Goal: Submit feedback/report problem

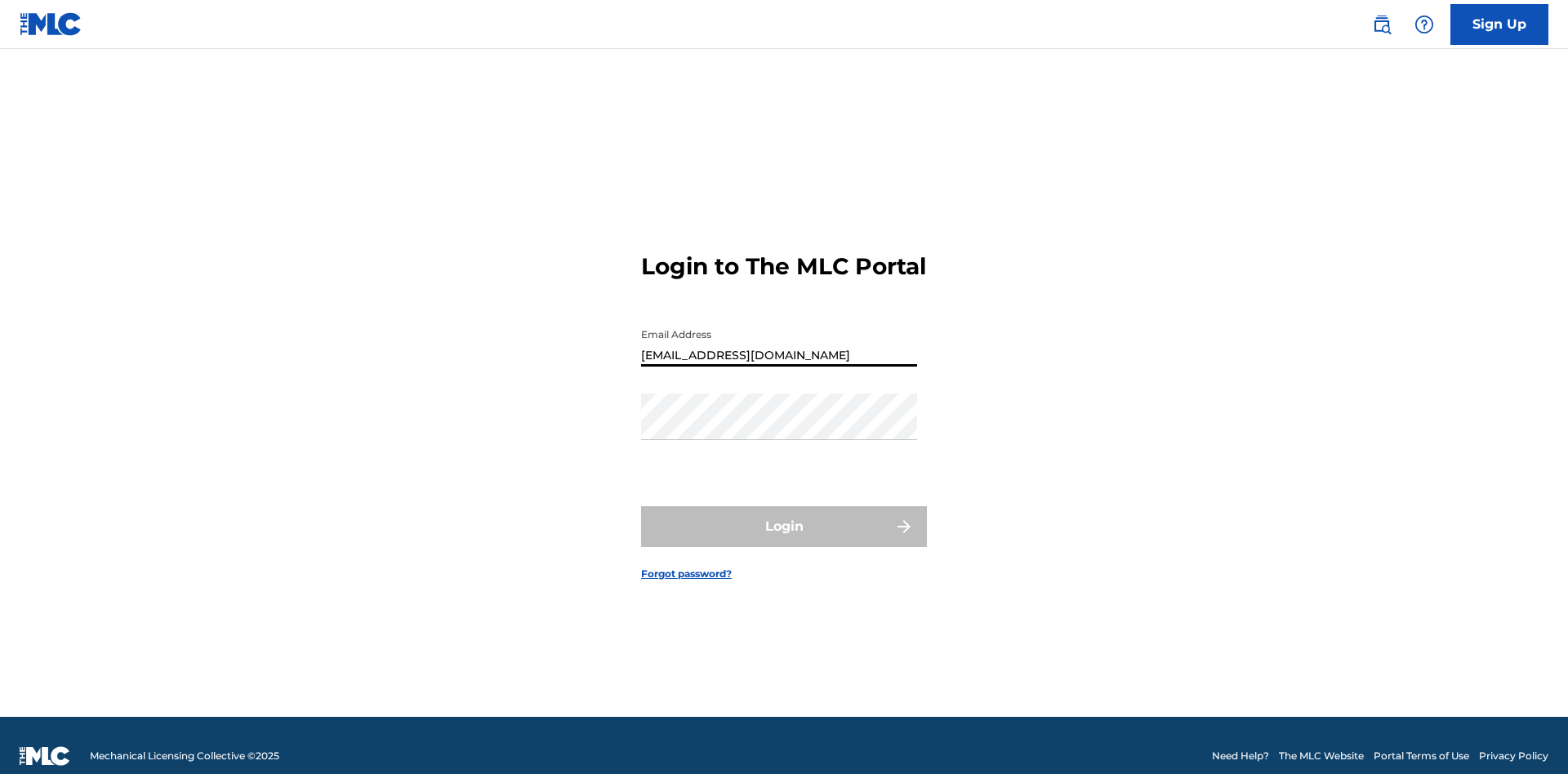
type input "[EMAIL_ADDRESS][DOMAIN_NAME]"
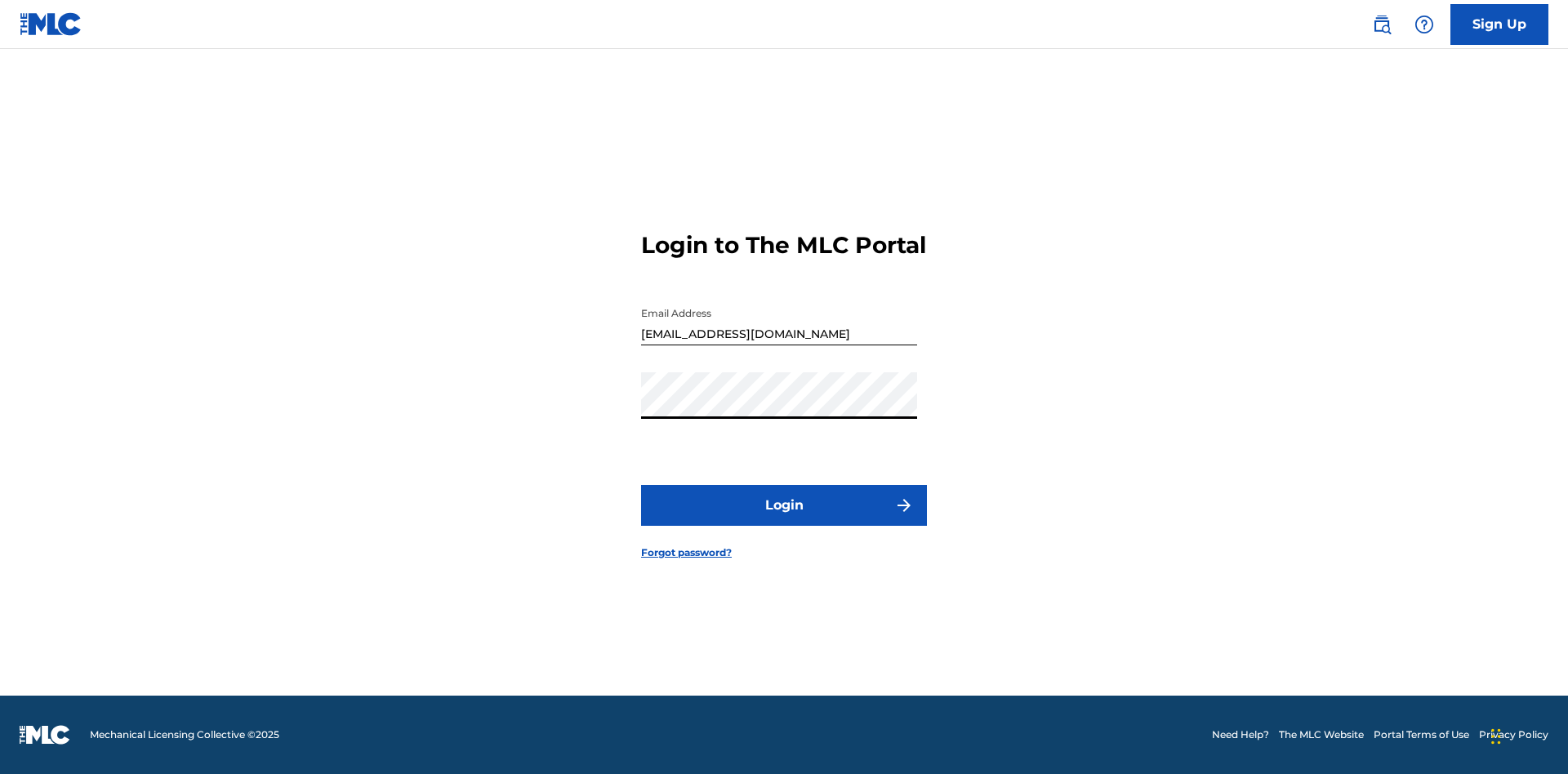
click at [784, 520] on button "Login" at bounding box center [783, 505] width 286 height 41
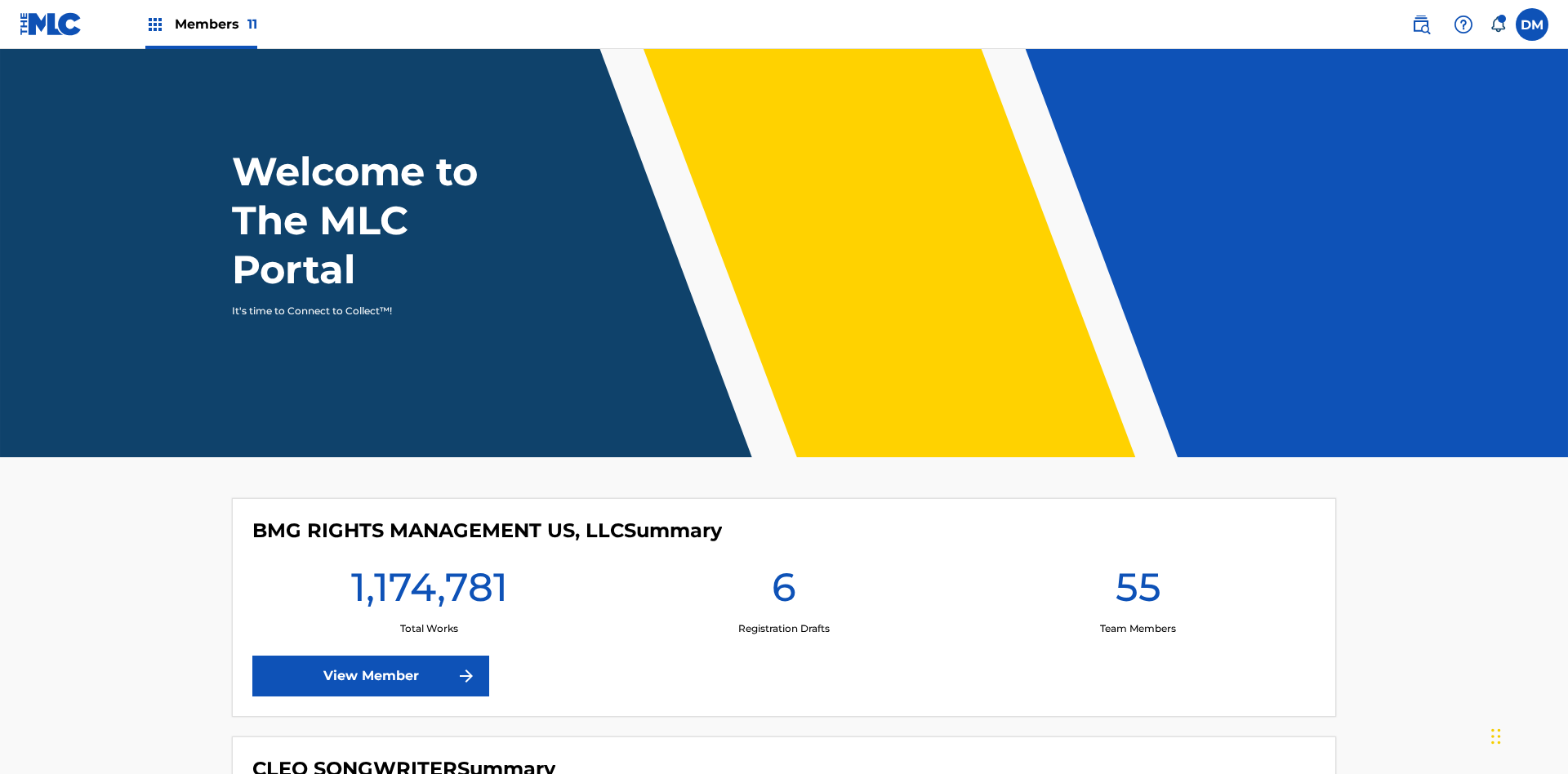
click at [1464, 24] on img at bounding box center [1463, 24] width 19 height 19
click at [1464, 67] on link "Contact us" at bounding box center [1464, 47] width 139 height 39
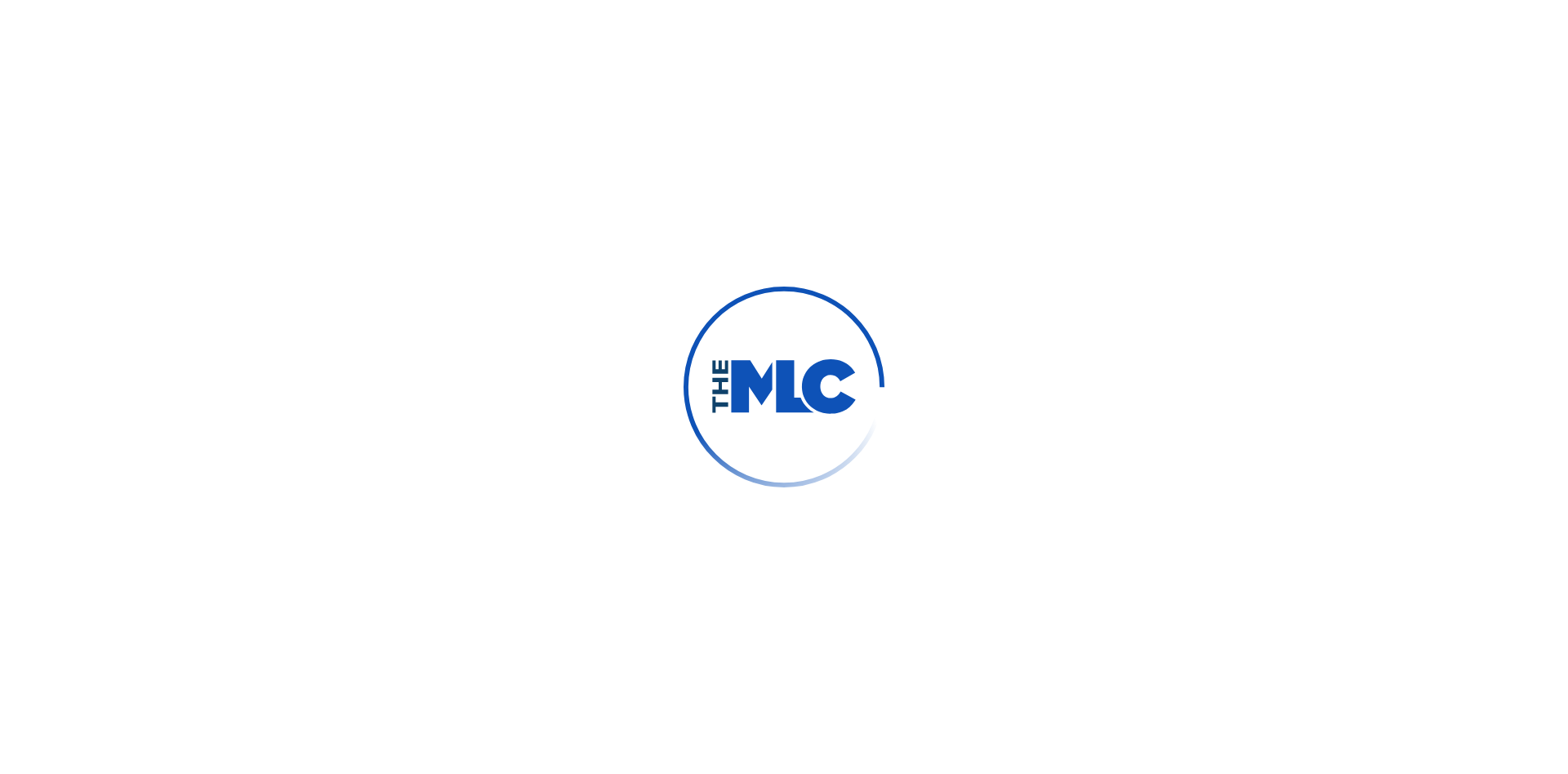
scroll to position [828, 0]
select select "I need help with managing my catalog"
select select "I need help editing my works"
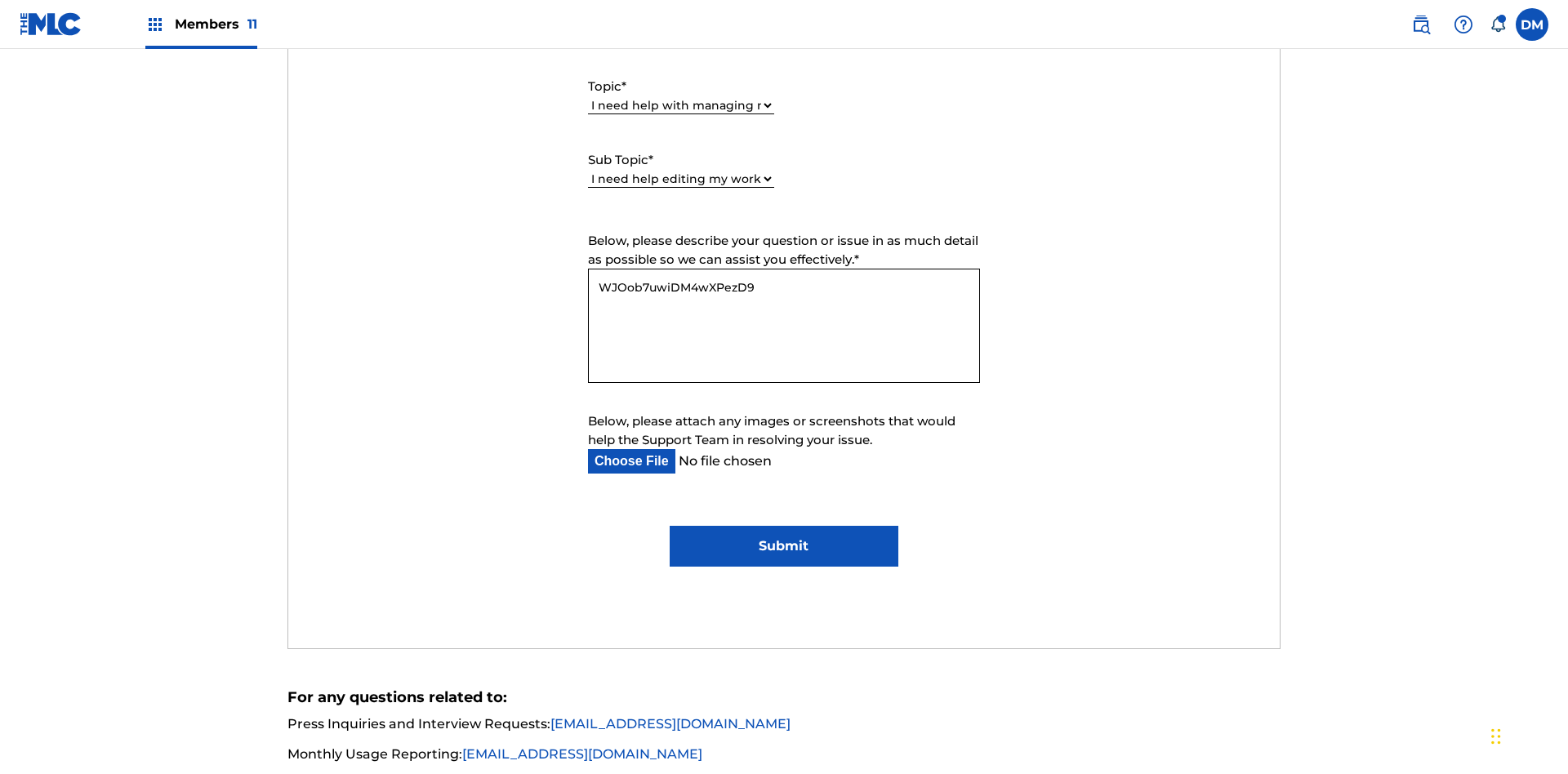
type textarea "WJOob7uwiDM4wXPezD9F"
type input "C:\fakepath\jpg_test_document.jpg"
type textarea "WJOob7uwiDM4wXPezD9F"
click at [783, 526] on input "Submit" at bounding box center [783, 546] width 228 height 41
